Goal: Task Accomplishment & Management: Use online tool/utility

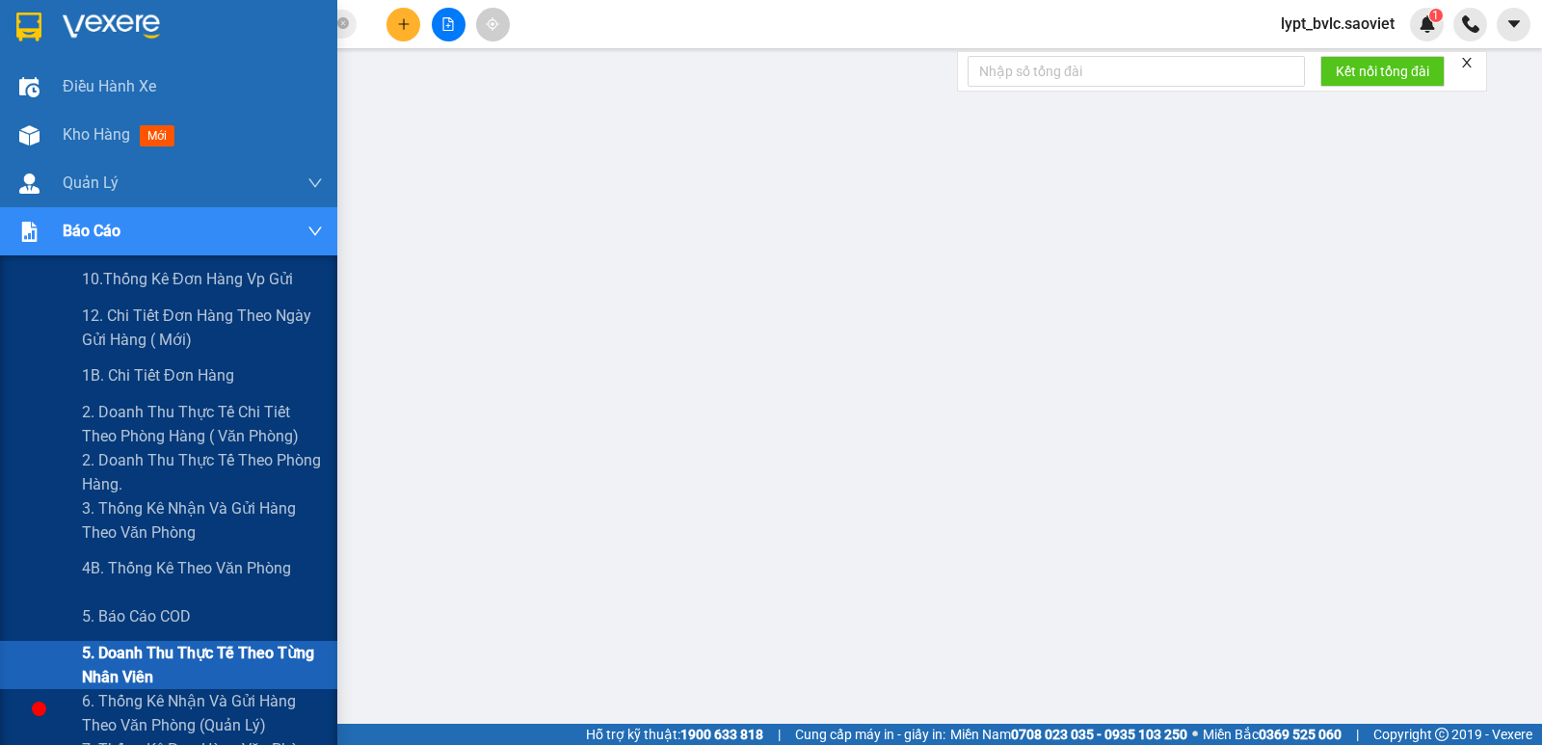
click at [238, 662] on span "5. Doanh thu thực tế theo từng nhân viên" at bounding box center [202, 665] width 241 height 48
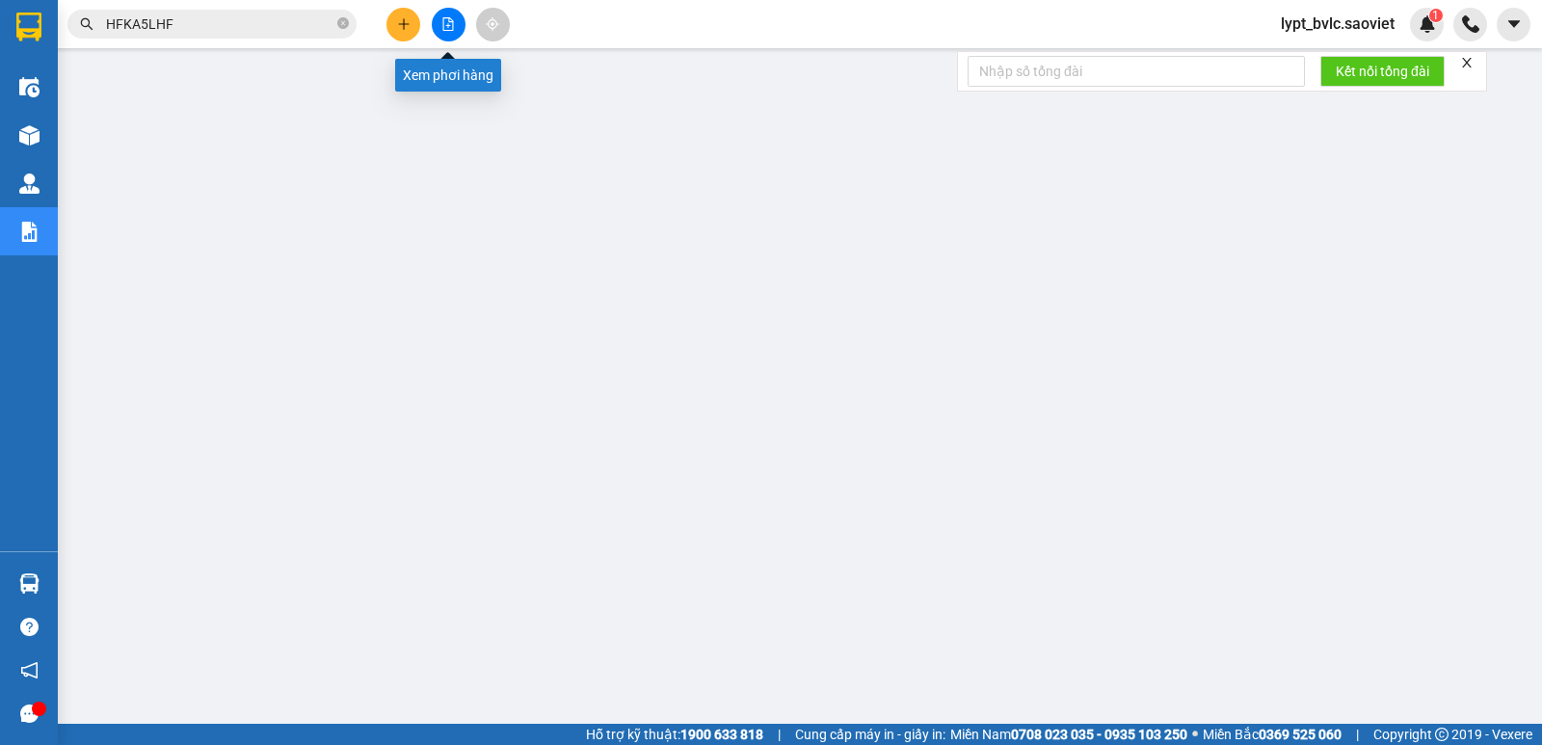
click at [456, 31] on button at bounding box center [449, 25] width 34 height 34
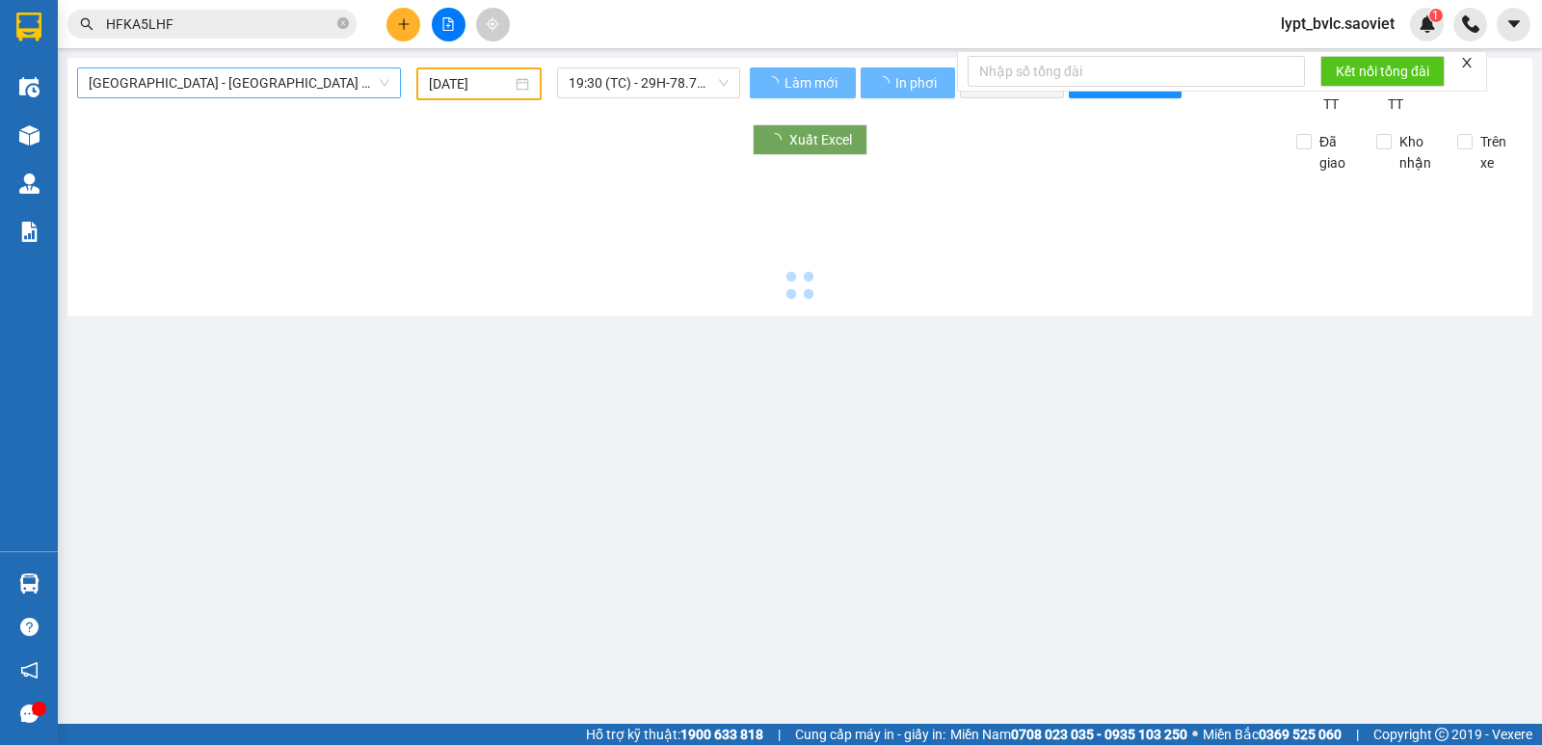
type input "[DATE]"
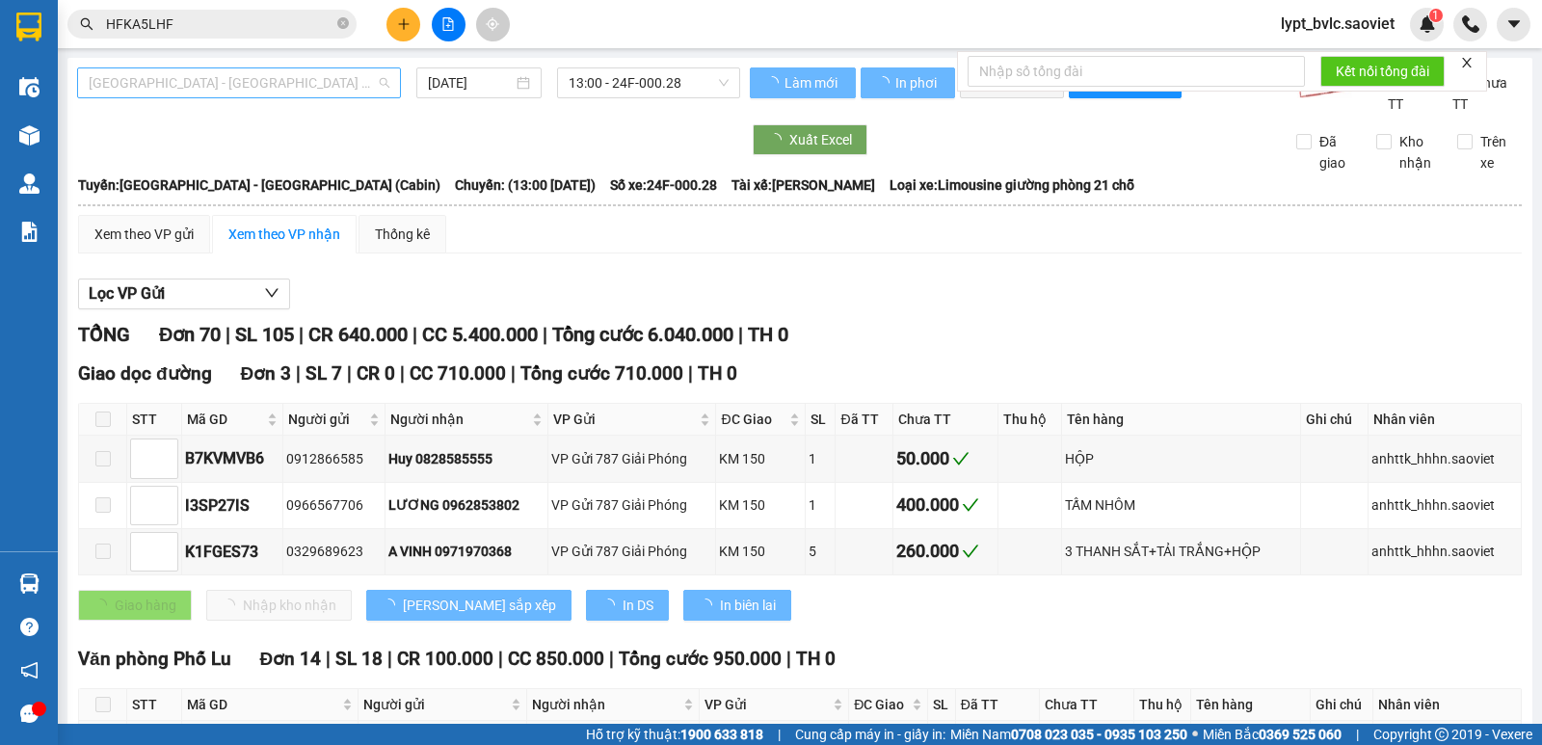
click at [229, 73] on span "[GEOGRAPHIC_DATA] - [GEOGRAPHIC_DATA] (Cabin)" at bounding box center [239, 82] width 301 height 29
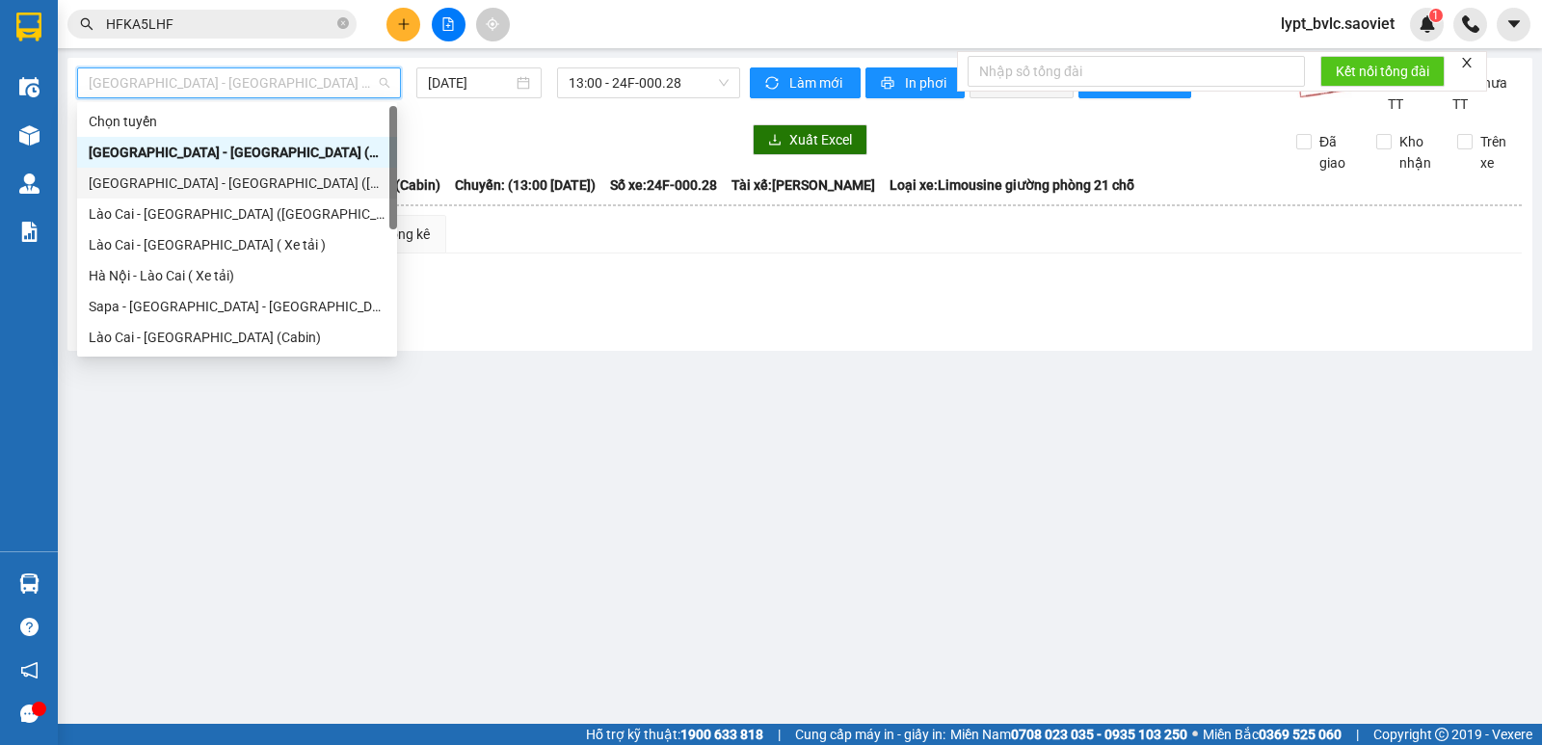
click at [259, 184] on div "[GEOGRAPHIC_DATA] - [GEOGRAPHIC_DATA] ([GEOGRAPHIC_DATA])" at bounding box center [237, 183] width 297 height 21
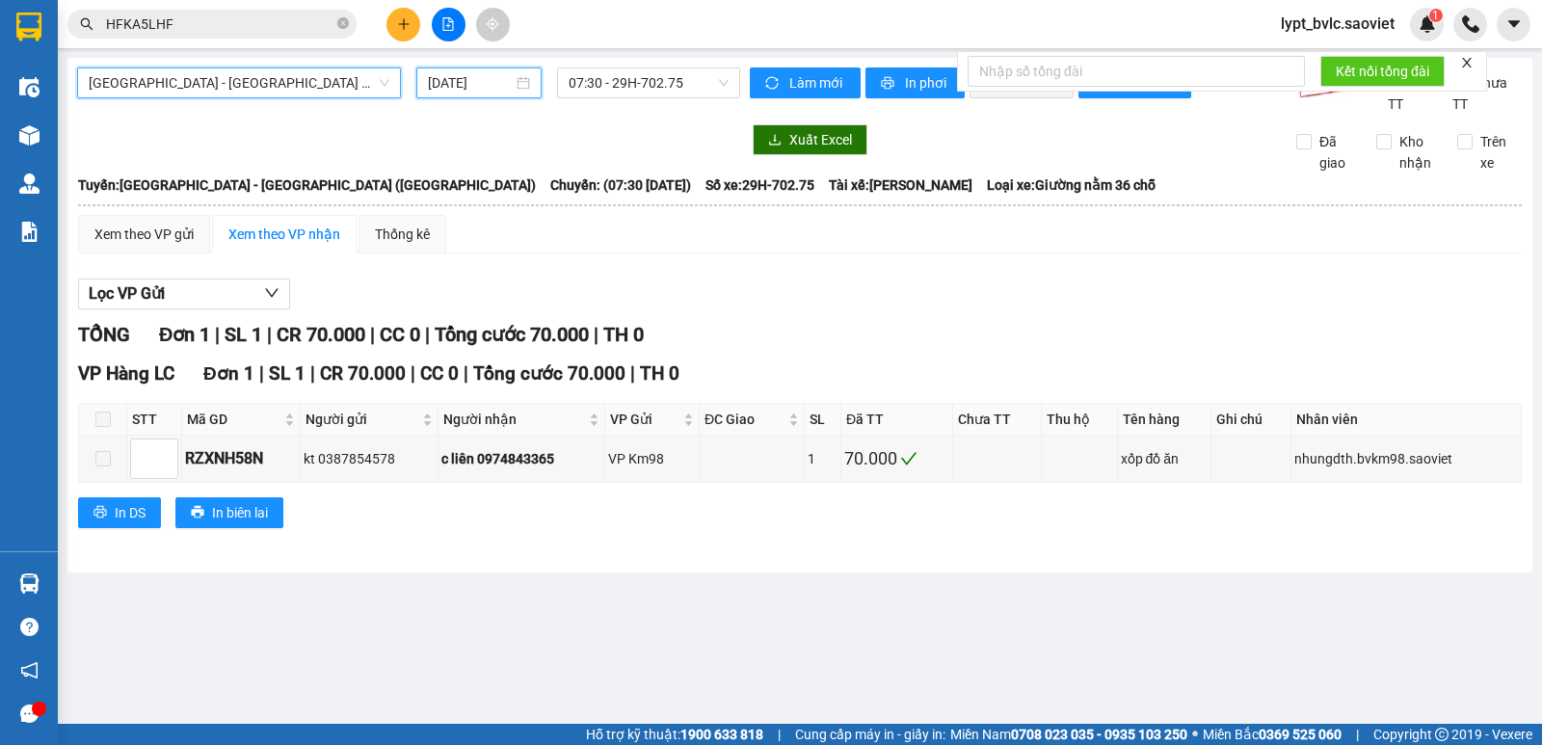
click at [488, 80] on input "[DATE]" at bounding box center [471, 82] width 86 height 21
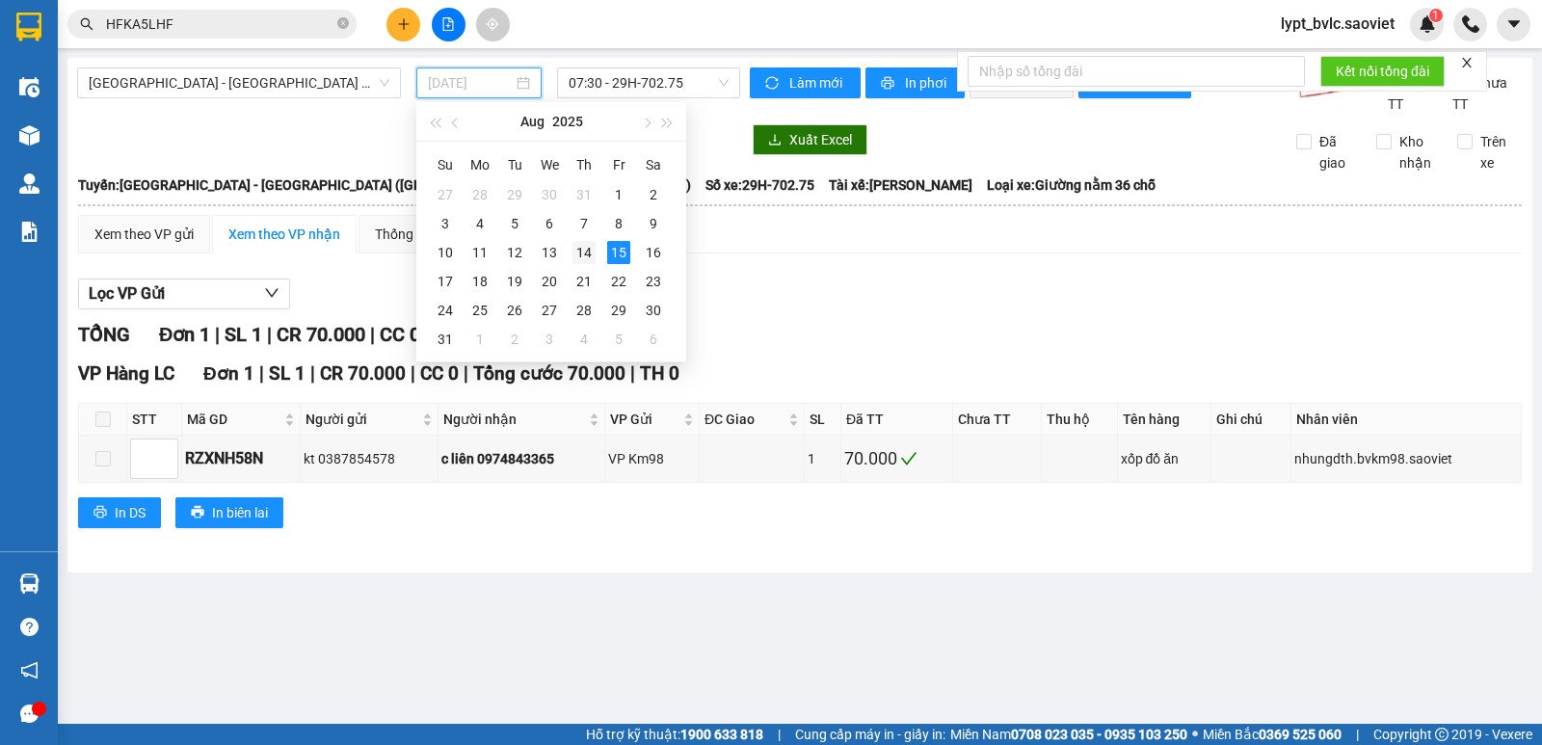
click at [585, 252] on div "14" at bounding box center [583, 252] width 23 height 23
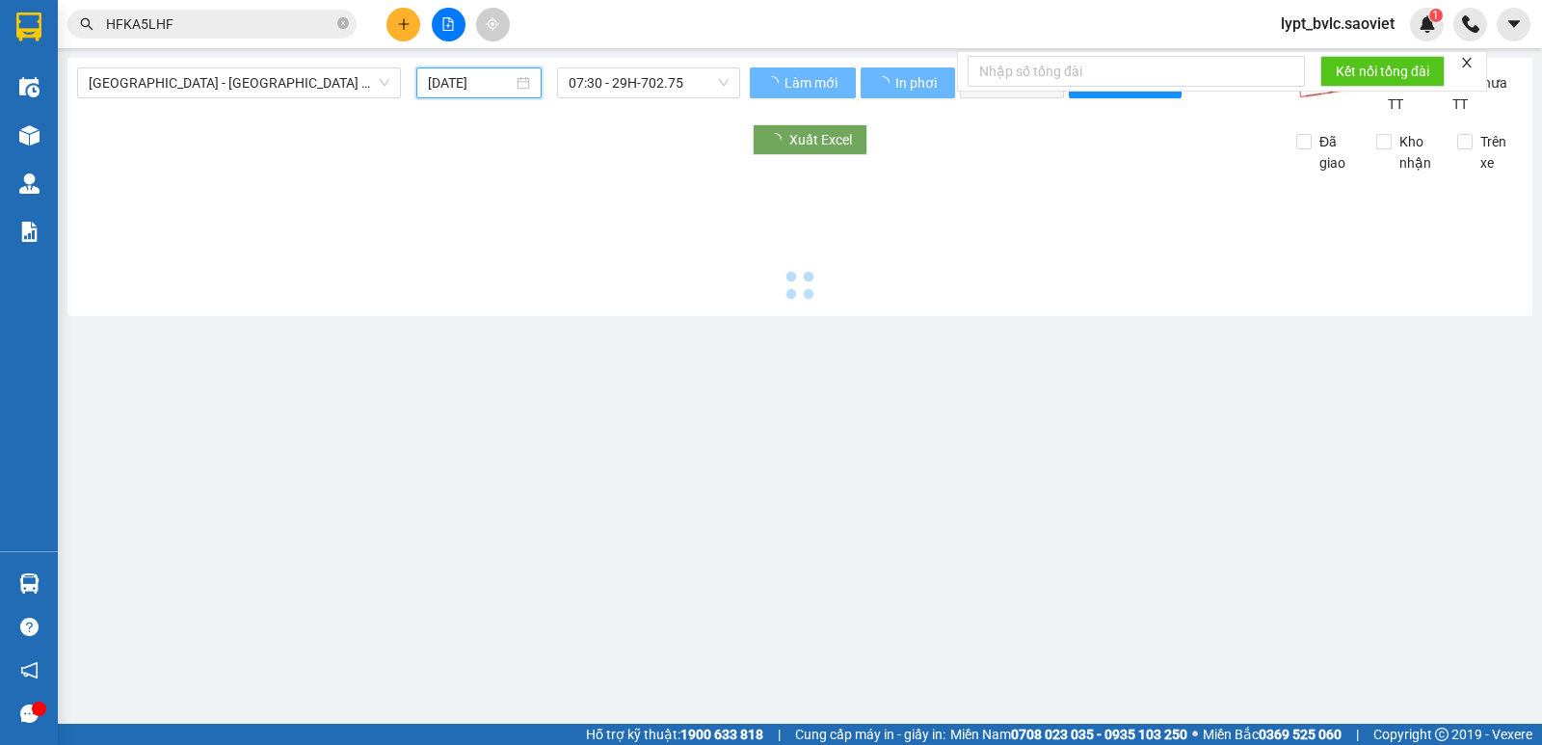
type input "[DATE]"
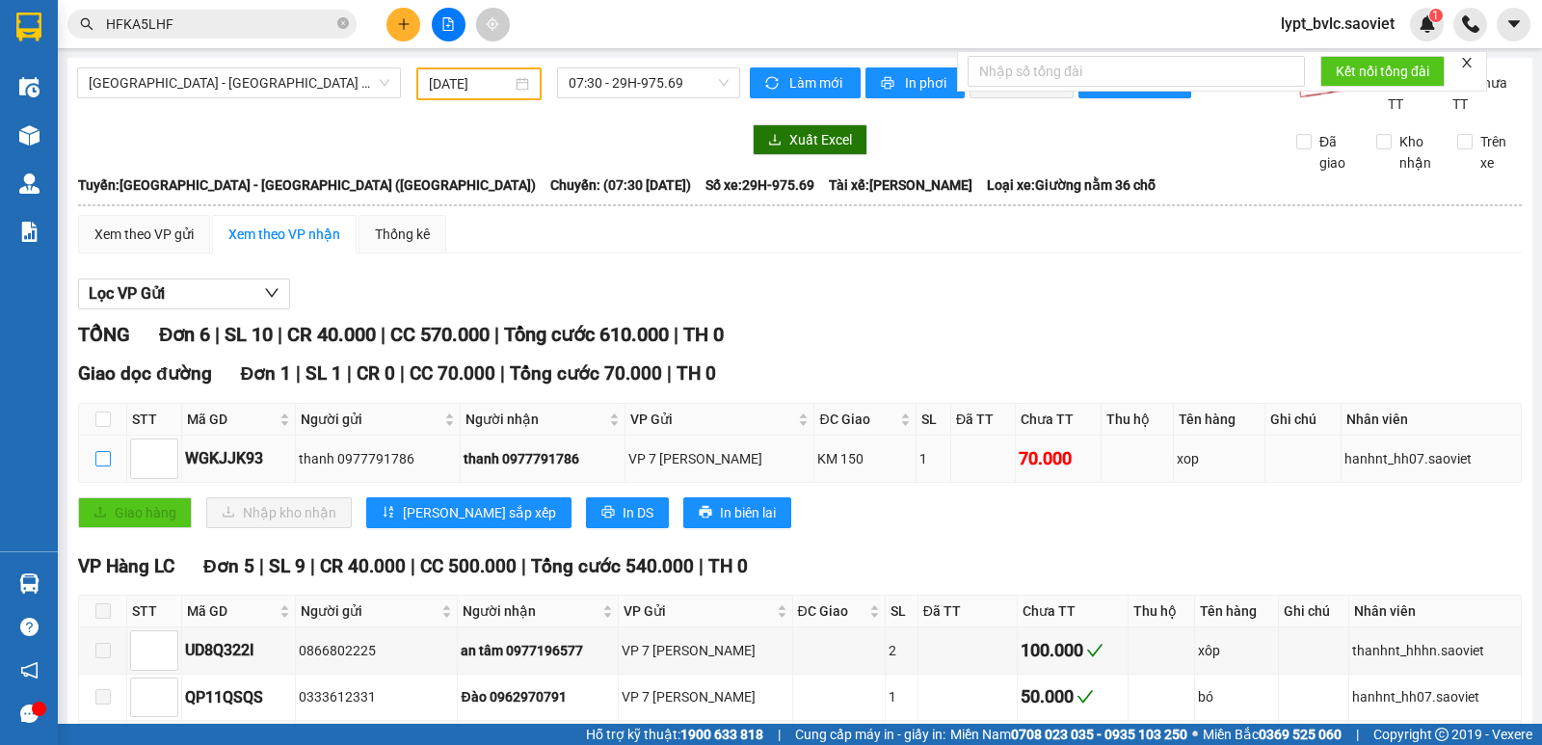
click at [99, 463] on input "checkbox" at bounding box center [102, 458] width 15 height 15
checkbox input "true"
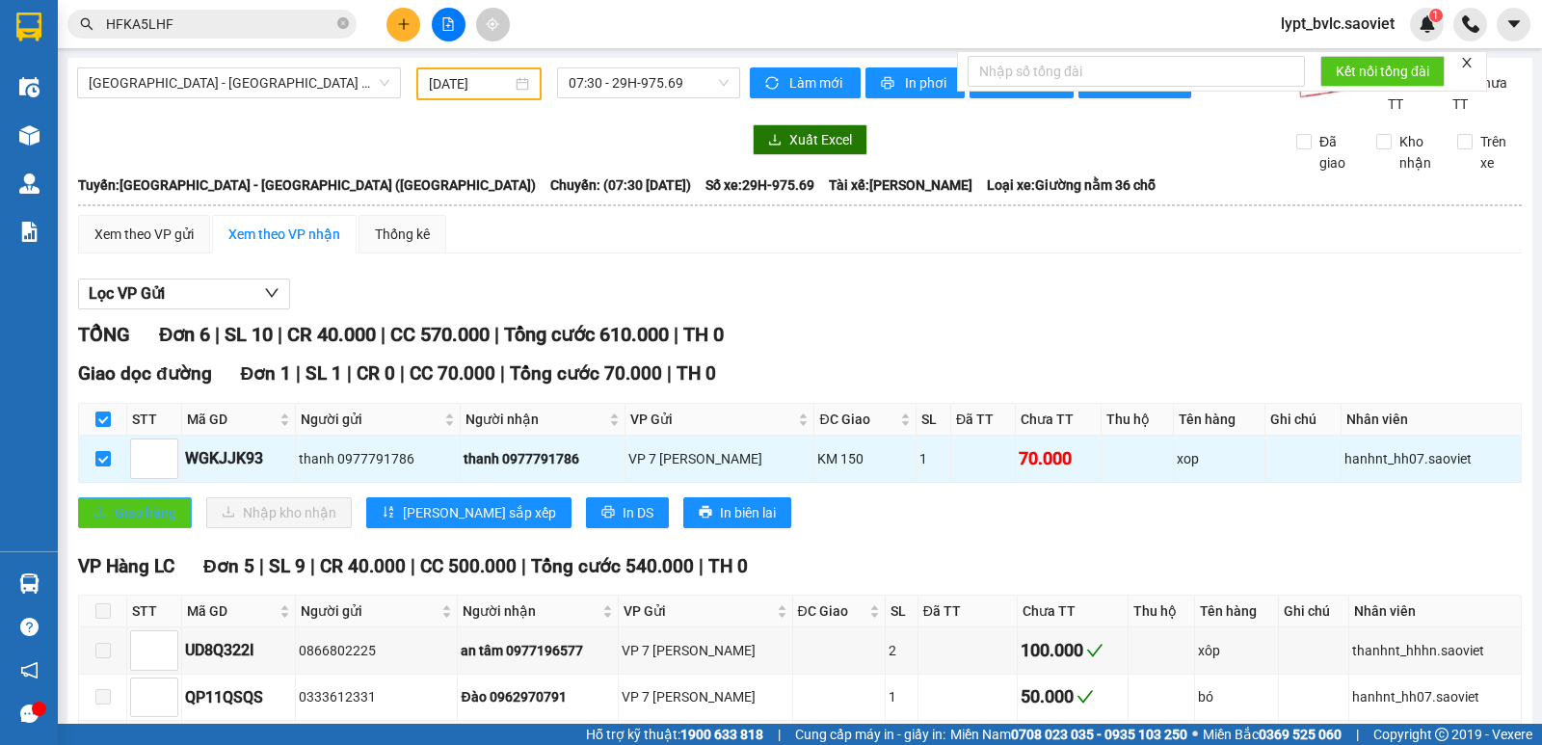
click at [126, 510] on span "Giao hàng" at bounding box center [146, 512] width 62 height 21
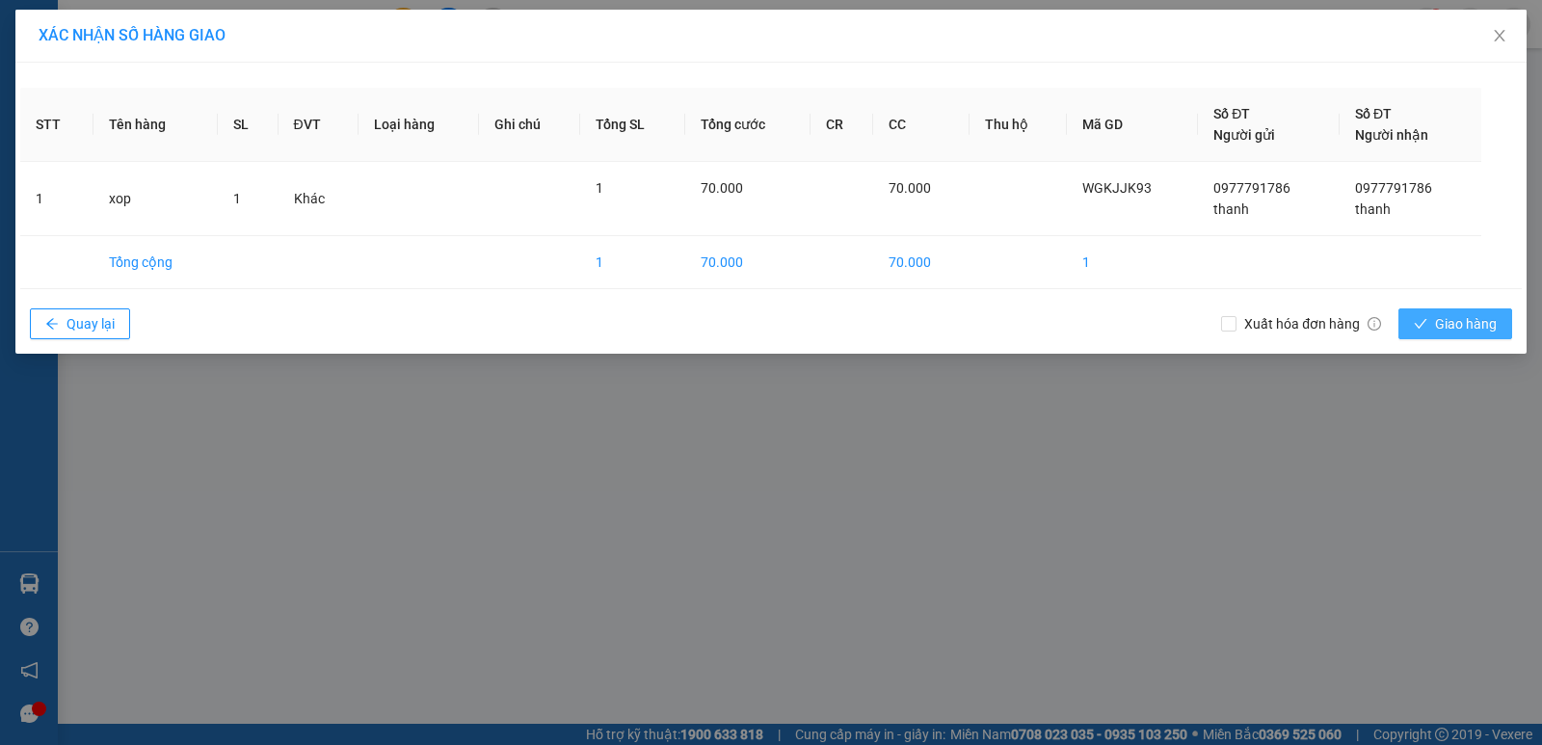
click at [1435, 319] on span "Giao hàng" at bounding box center [1466, 323] width 62 height 21
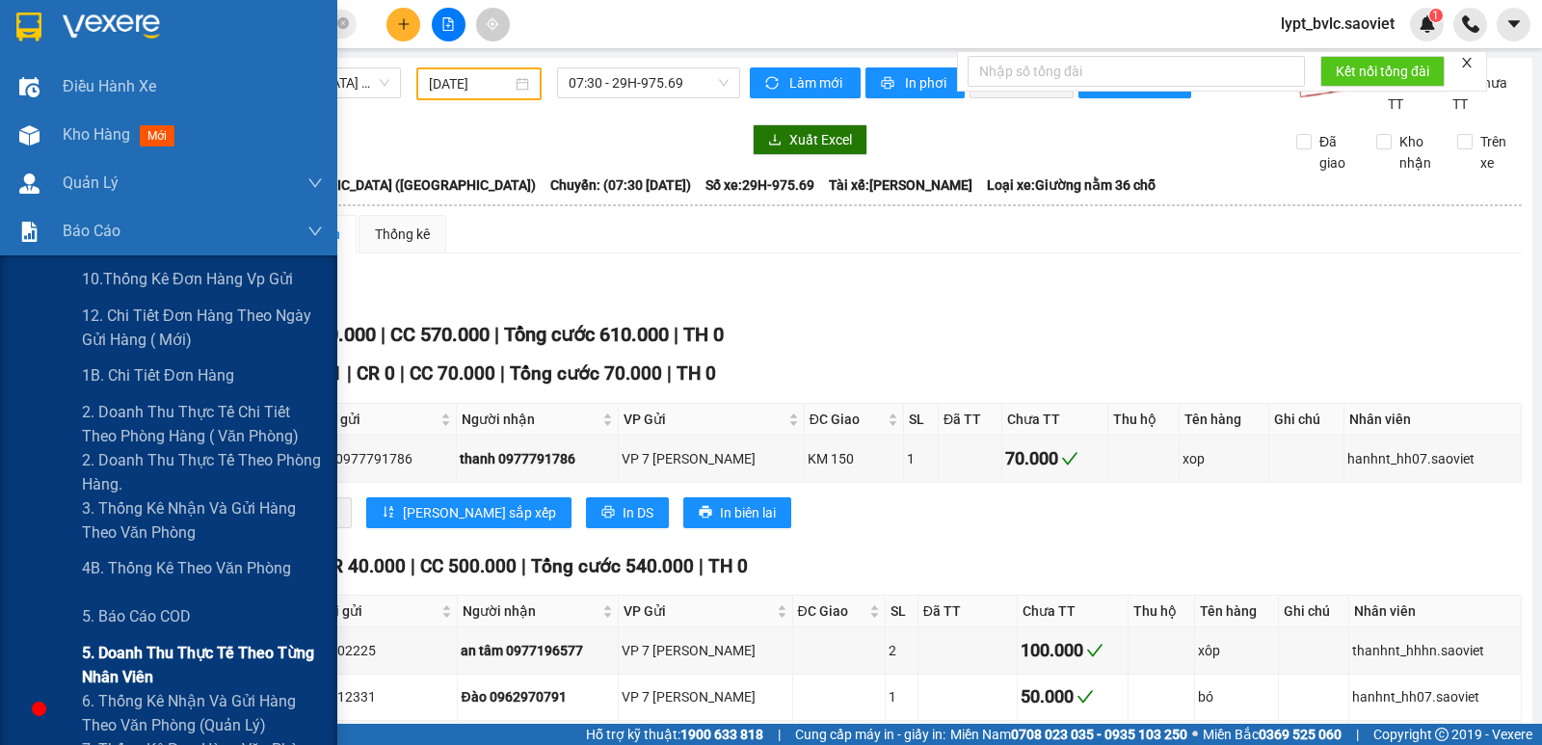
click at [214, 653] on span "5. Doanh thu thực tế theo từng nhân viên" at bounding box center [202, 665] width 241 height 48
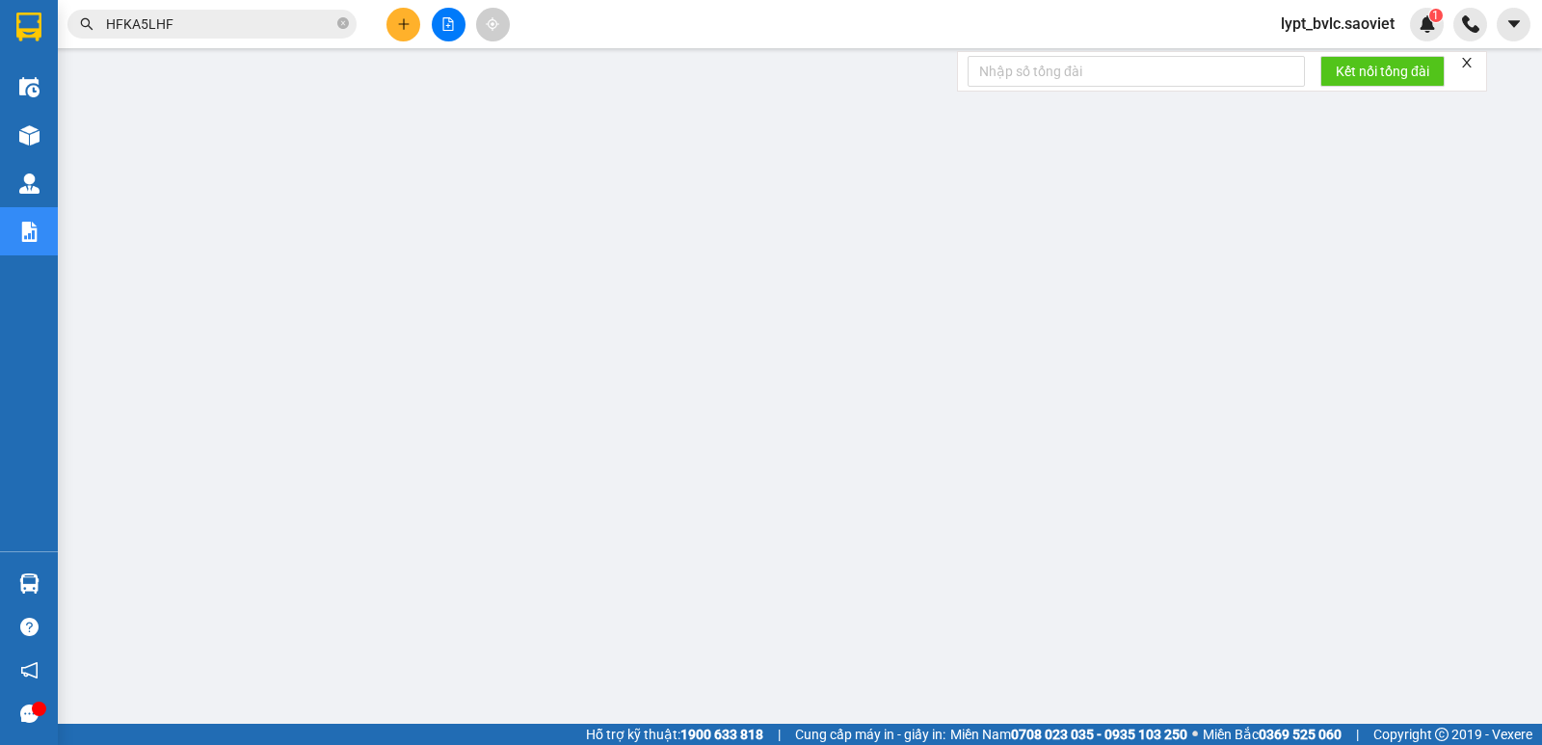
click at [1330, 25] on span "lypt_bvlc.saoviet" at bounding box center [1337, 24] width 145 height 24
click at [1332, 62] on span "Đăng xuất" at bounding box center [1346, 59] width 103 height 21
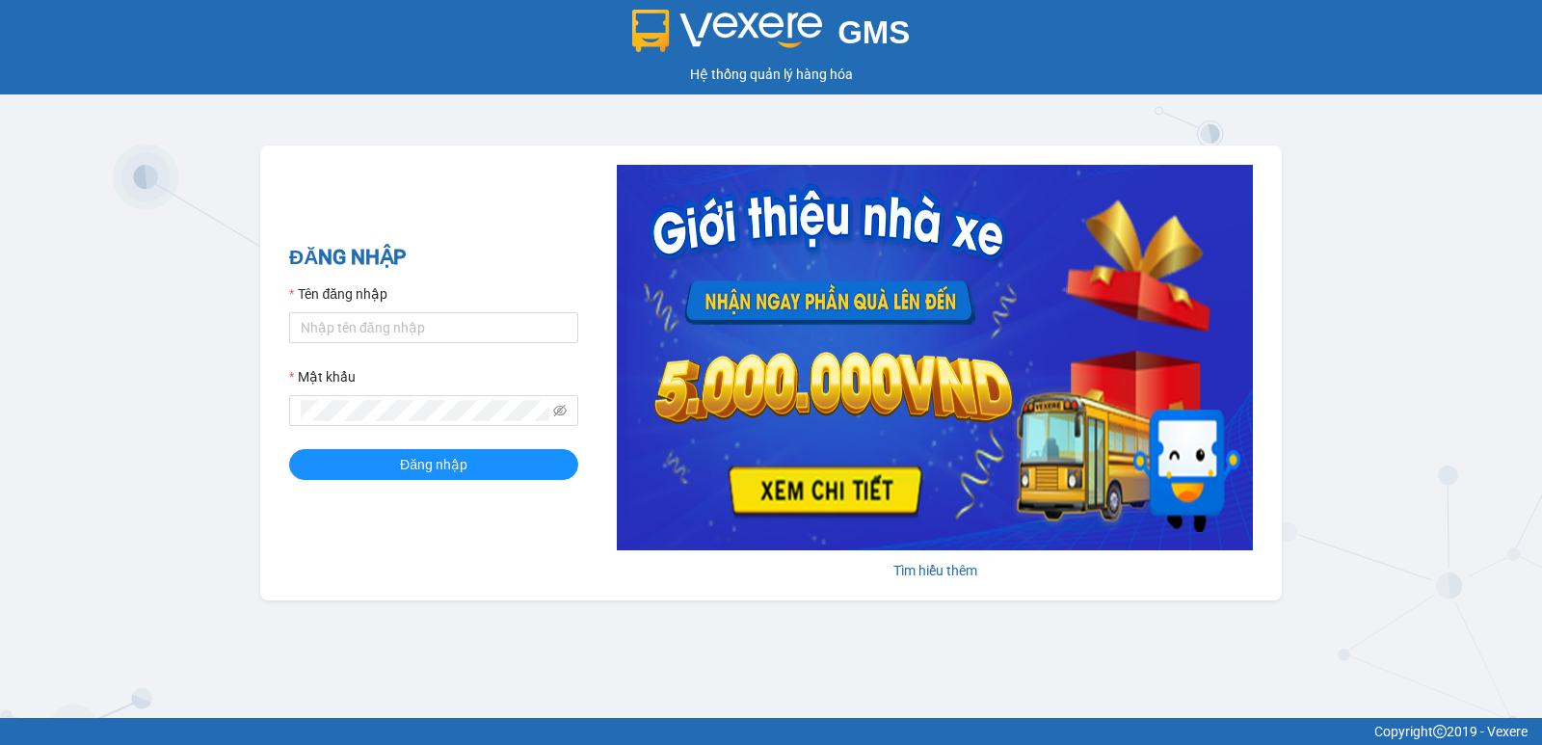
click at [1345, 554] on div "GMS Hệ thống quản lý hàng hóa ĐĂNG NHẬP Tên đăng nhập Mật khẩu Đăng nhập Tìm hi…" at bounding box center [771, 359] width 1542 height 718
